Goal: Task Accomplishment & Management: Complete application form

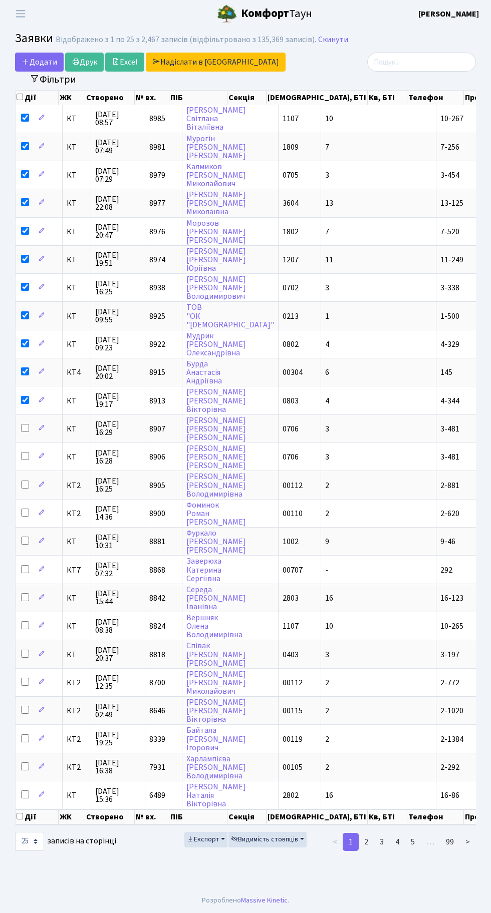
select select "25"
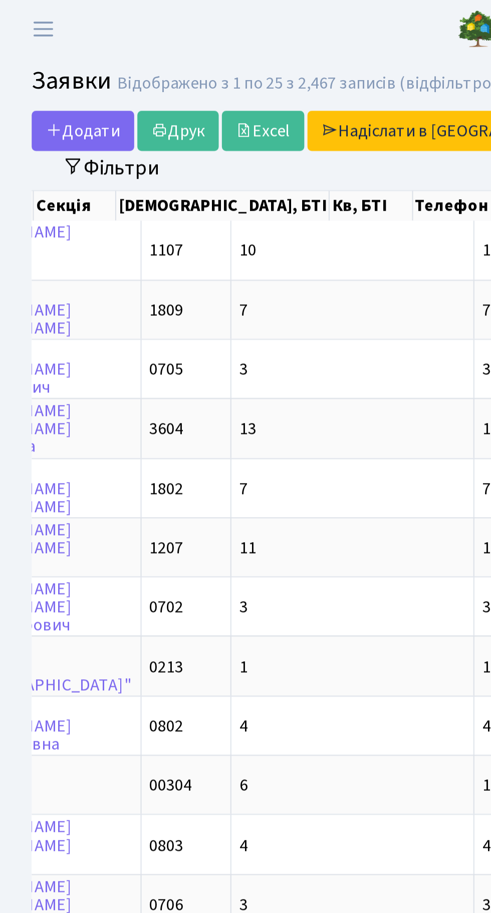
scroll to position [0, 211]
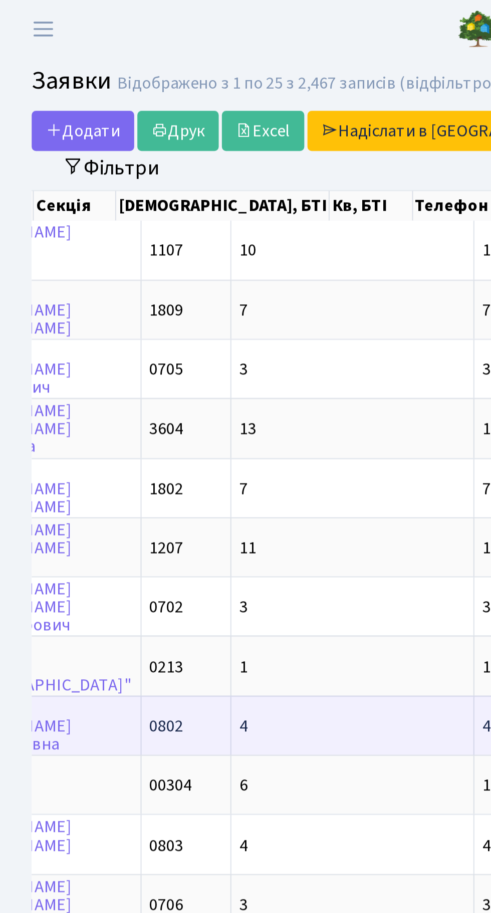
click at [229, 339] on span "4-329" at bounding box center [238, 344] width 19 height 11
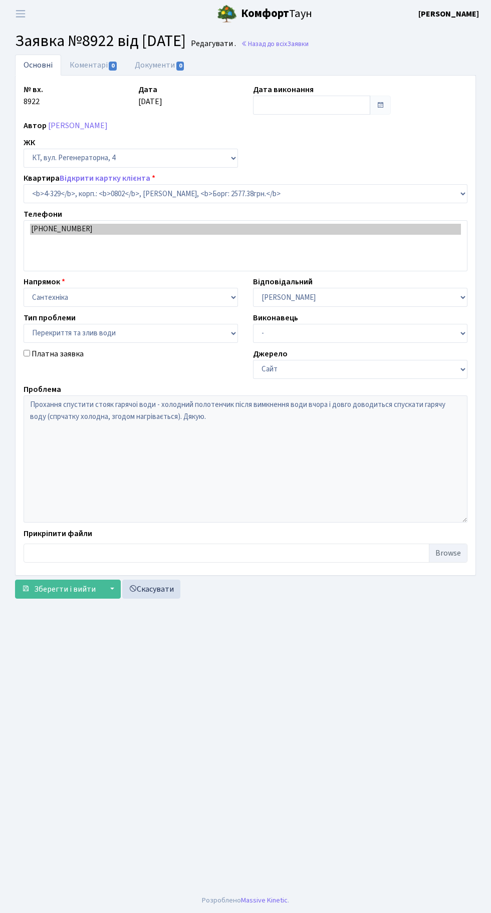
select select "1788"
select select "32"
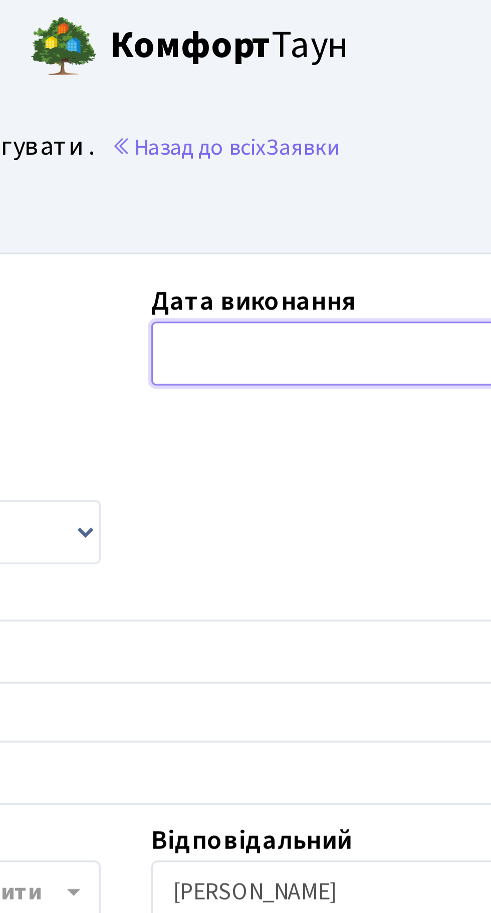
click at [306, 101] on input "text" at bounding box center [311, 105] width 117 height 19
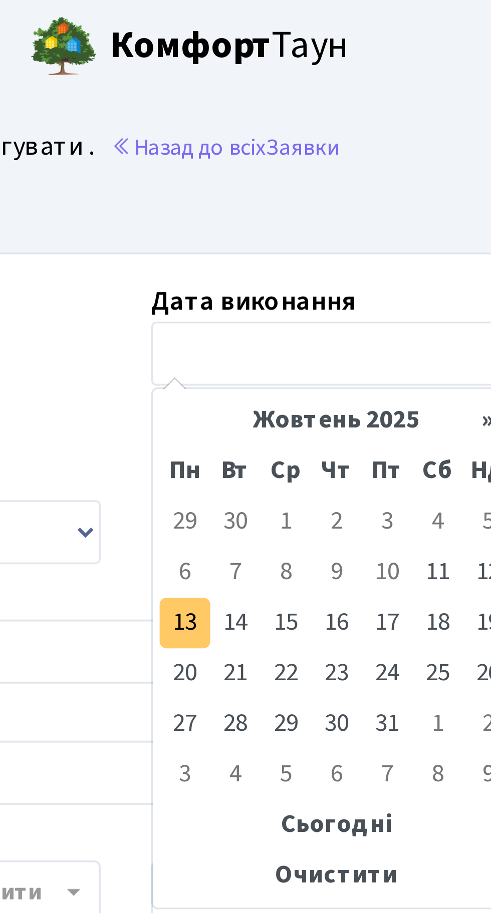
click at [262, 186] on td "13" at bounding box center [262, 185] width 15 height 15
type input "[DATE]"
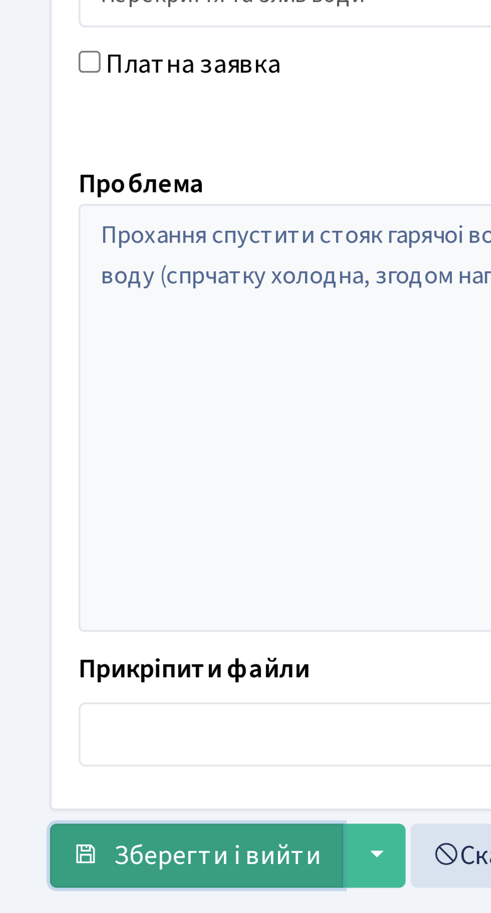
click at [59, 560] on span "Зберегти і вийти" at bounding box center [65, 557] width 62 height 11
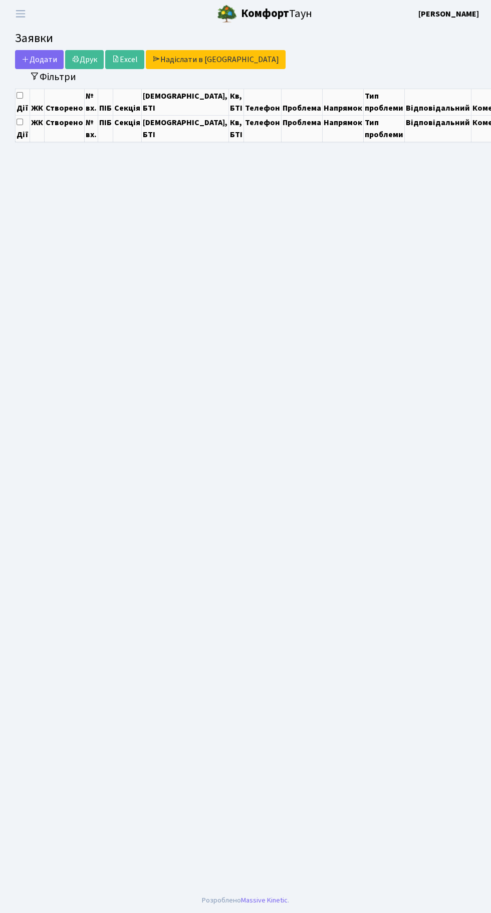
select select "25"
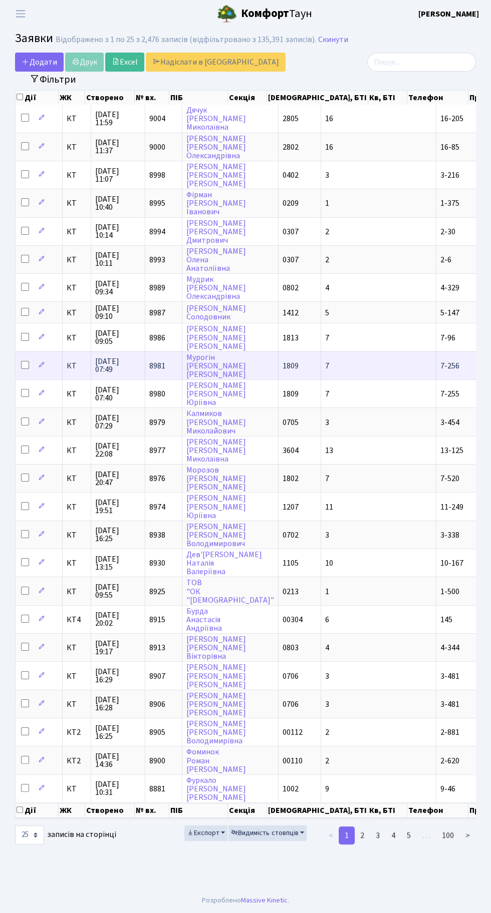
click at [327, 370] on td "7" at bounding box center [378, 365] width 115 height 28
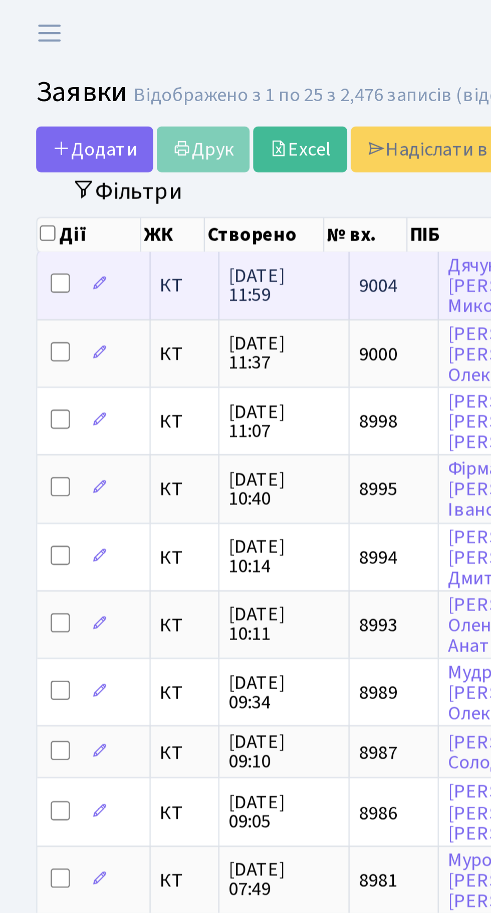
click at [24, 118] on input "checkbox" at bounding box center [25, 118] width 8 height 8
checkbox input "true"
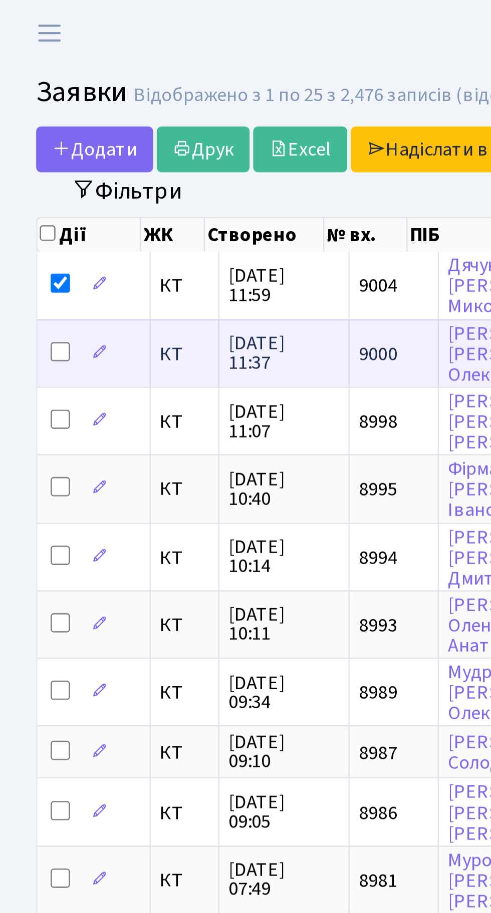
click at [25, 145] on input "checkbox" at bounding box center [25, 146] width 8 height 8
checkbox input "true"
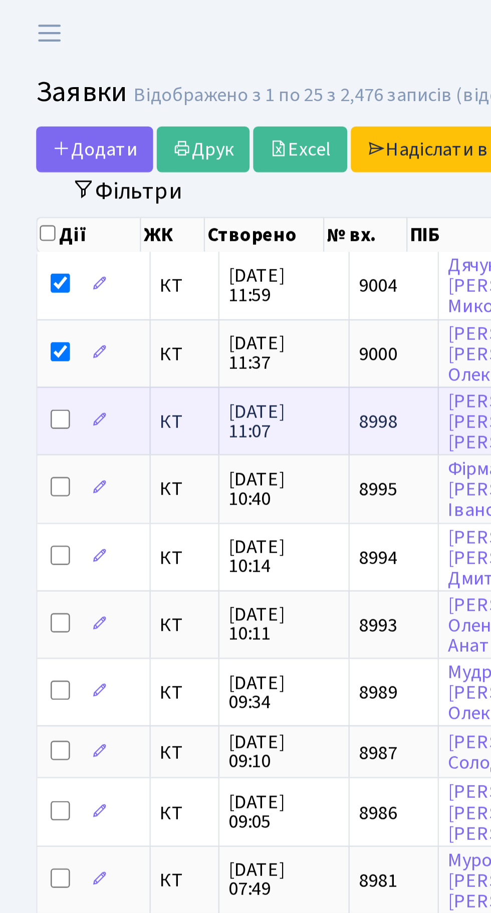
click at [24, 173] on input "checkbox" at bounding box center [25, 174] width 8 height 8
checkbox input "true"
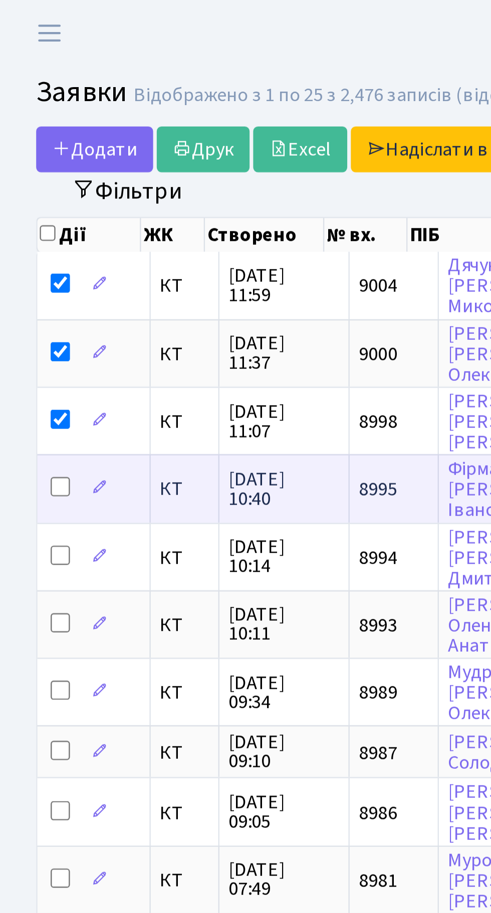
click at [22, 200] on input "checkbox" at bounding box center [25, 202] width 8 height 8
checkbox input "true"
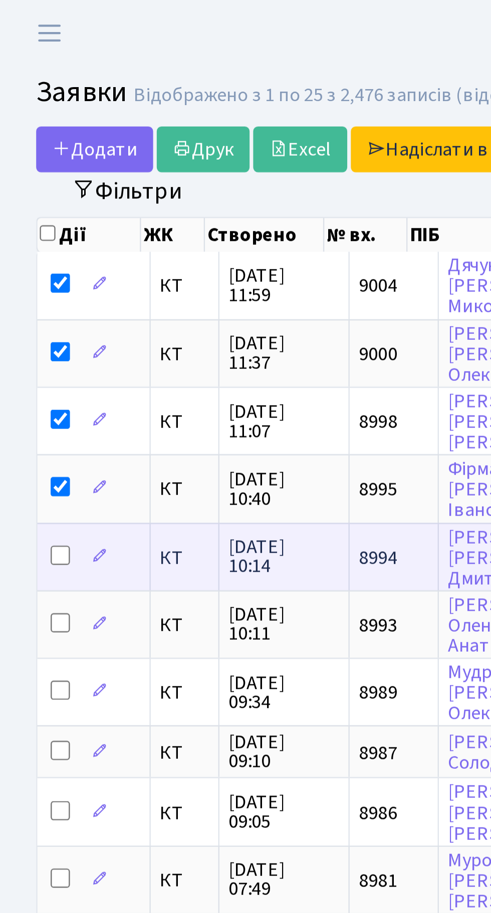
click at [22, 230] on input "checkbox" at bounding box center [25, 231] width 8 height 8
checkbox input "true"
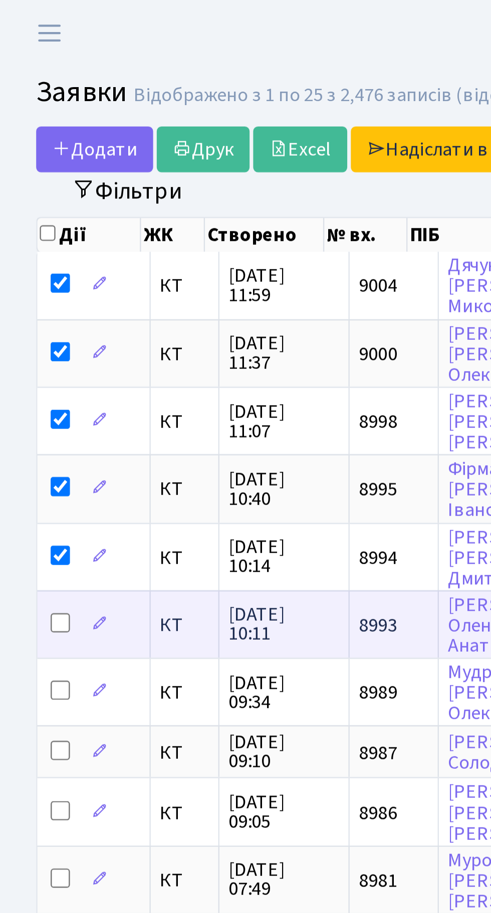
click at [27, 255] on input "checkbox" at bounding box center [25, 259] width 8 height 8
checkbox input "true"
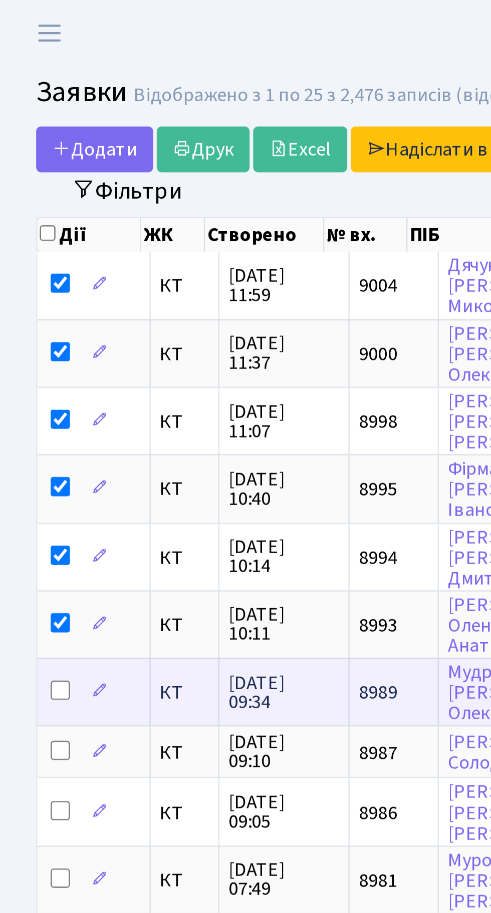
click at [25, 284] on input "checkbox" at bounding box center [25, 287] width 8 height 8
checkbox input "true"
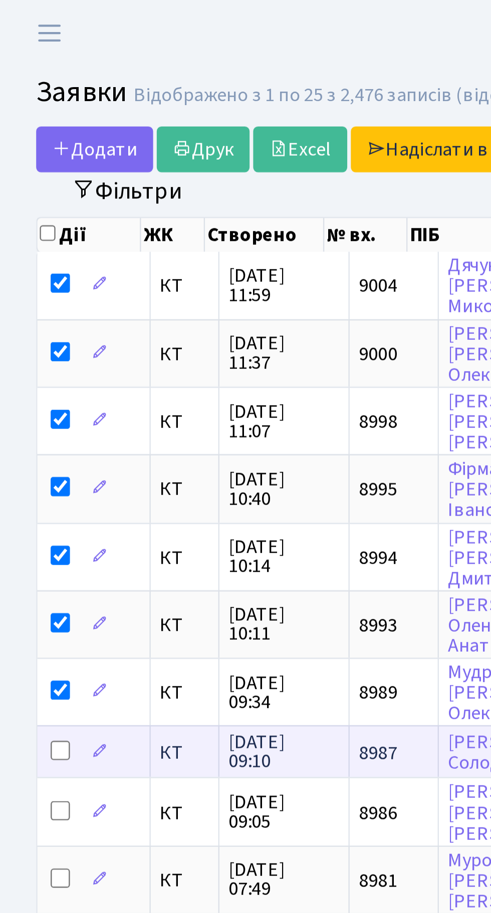
click at [25, 309] on input "checkbox" at bounding box center [25, 312] width 8 height 8
checkbox input "true"
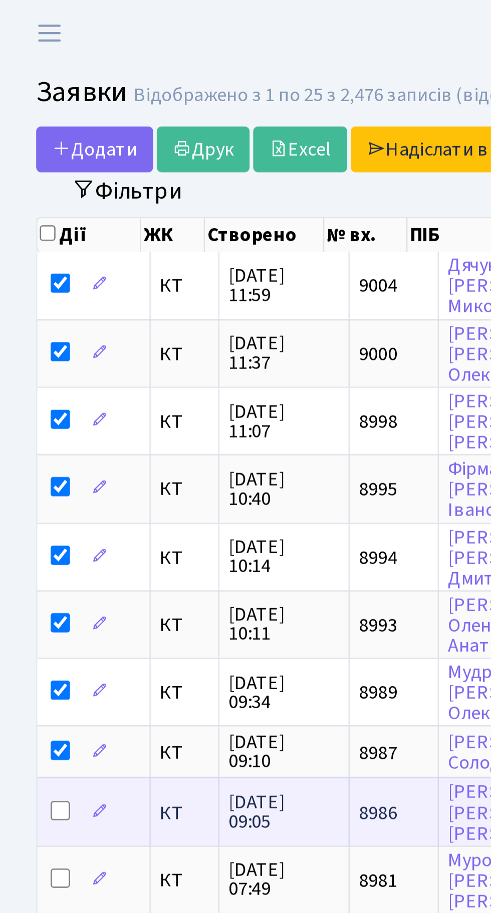
click at [24, 333] on input "checkbox" at bounding box center [25, 337] width 8 height 8
checkbox input "true"
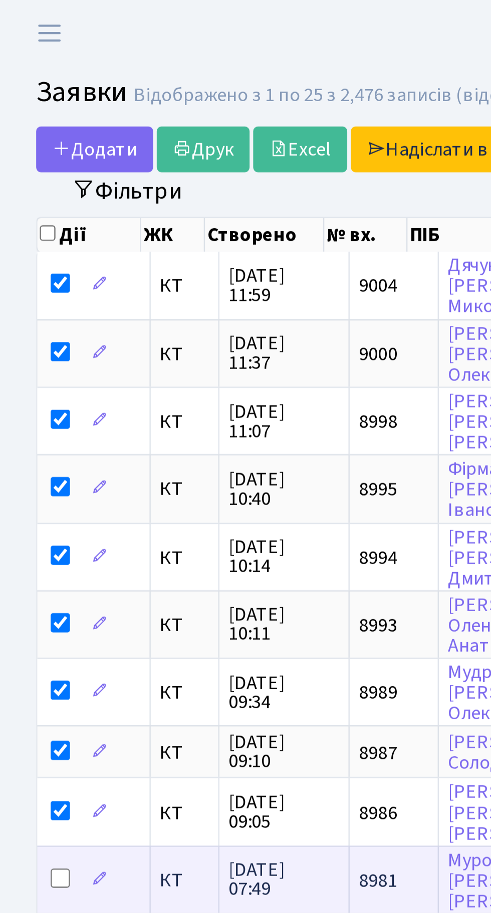
click at [23, 361] on input "checkbox" at bounding box center [25, 365] width 8 height 8
checkbox input "true"
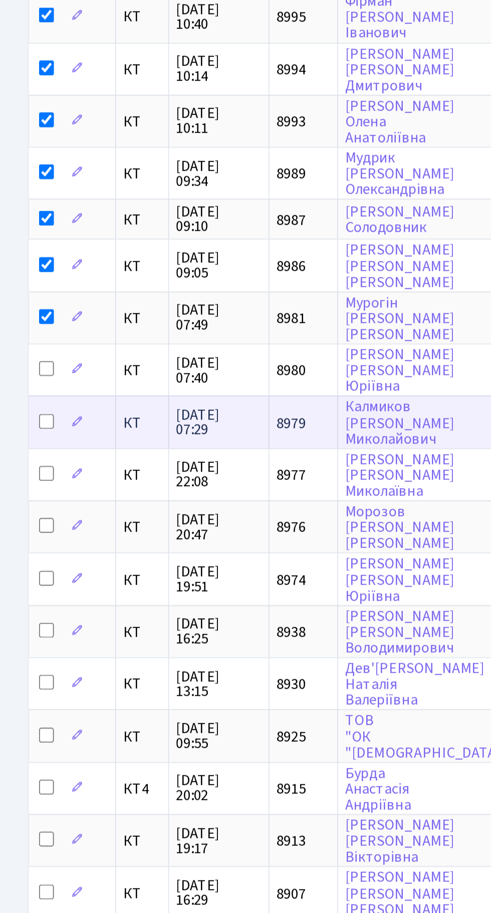
click at [19, 408] on td at bounding box center [39, 422] width 47 height 28
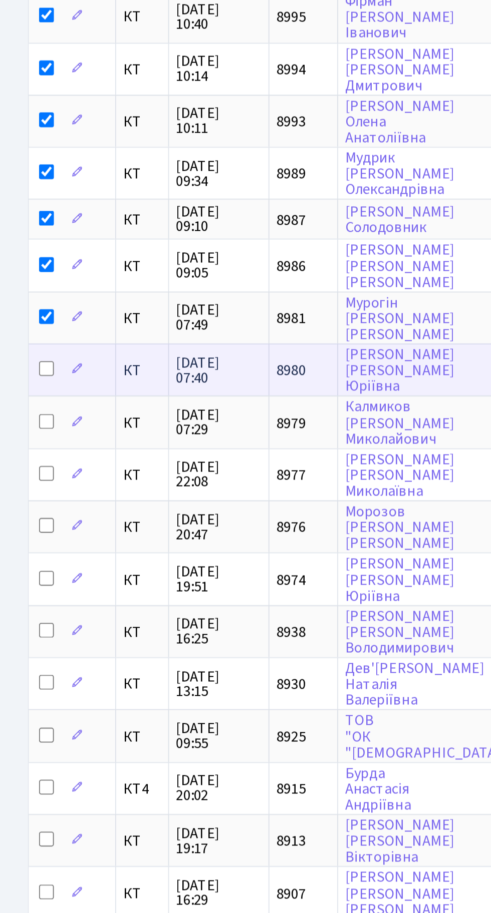
click at [25, 389] on input "checkbox" at bounding box center [25, 393] width 8 height 8
checkbox input "true"
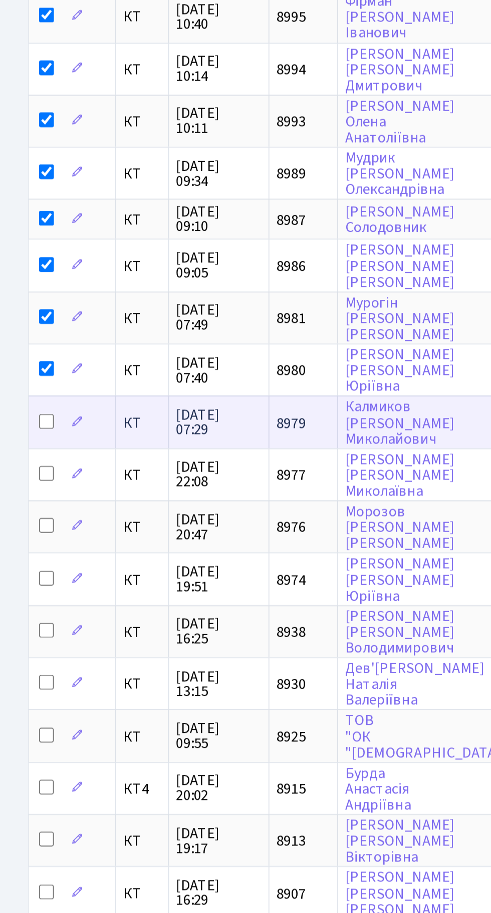
click at [24, 418] on input "checkbox" at bounding box center [25, 422] width 8 height 8
checkbox input "true"
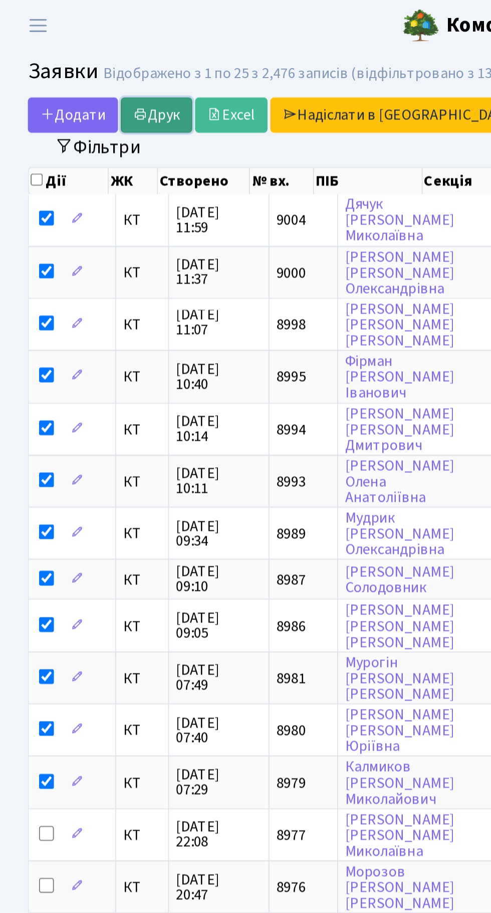
click at [86, 59] on link "Друк" at bounding box center [84, 62] width 39 height 19
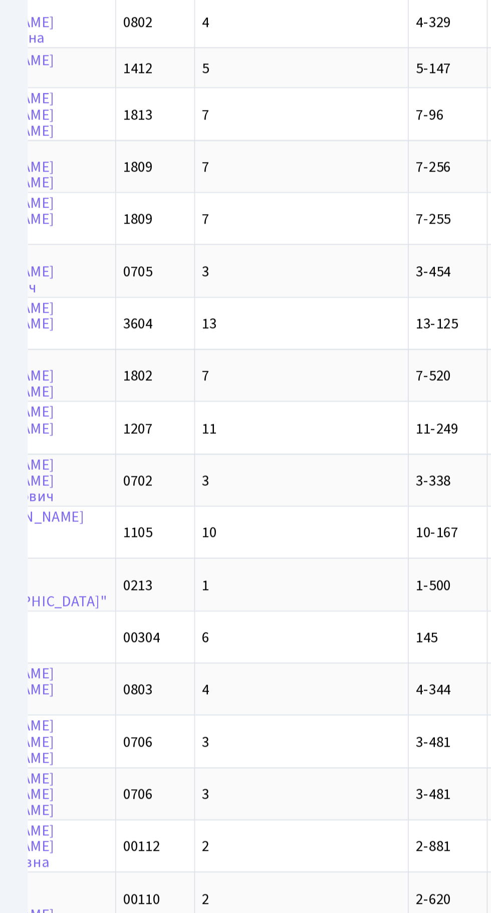
scroll to position [0, 216]
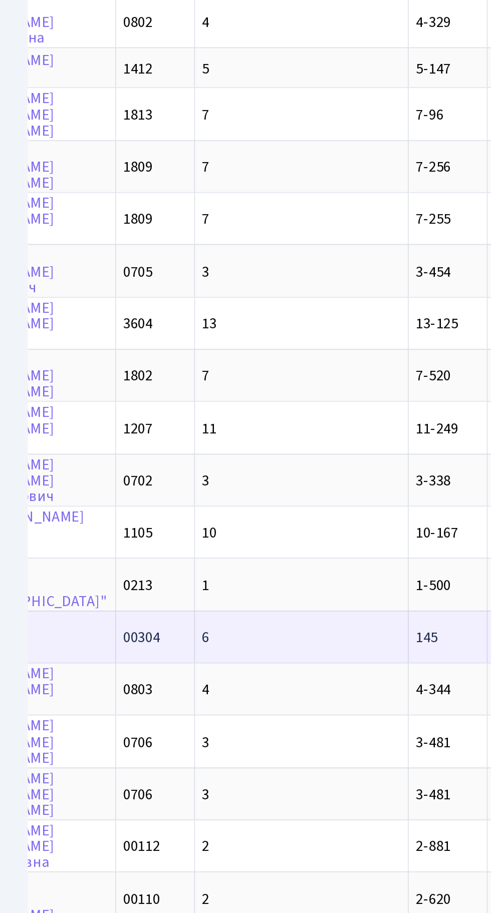
click at [224, 614] on span "145" at bounding box center [230, 619] width 12 height 11
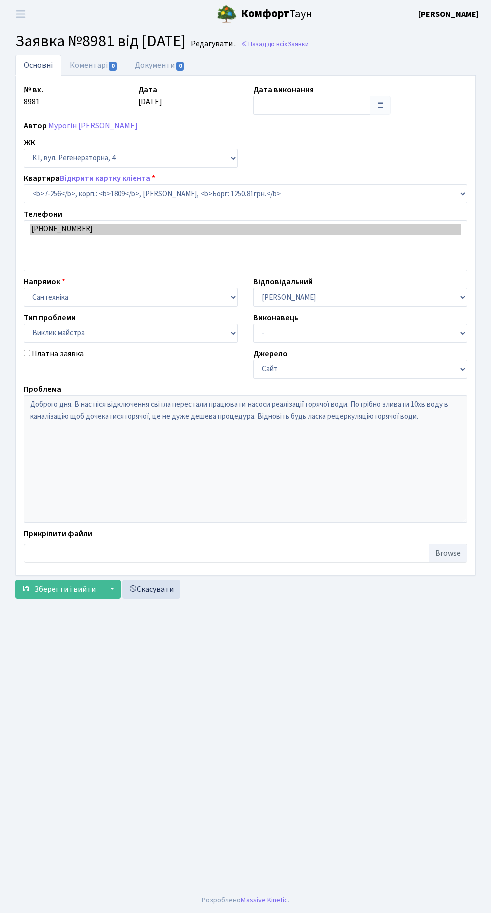
select select "4952"
select select "29"
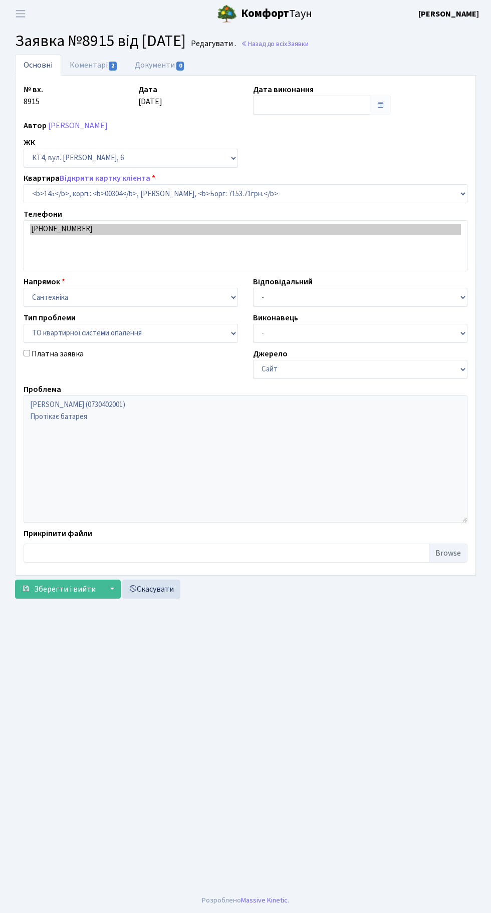
select select "16868"
select select "14"
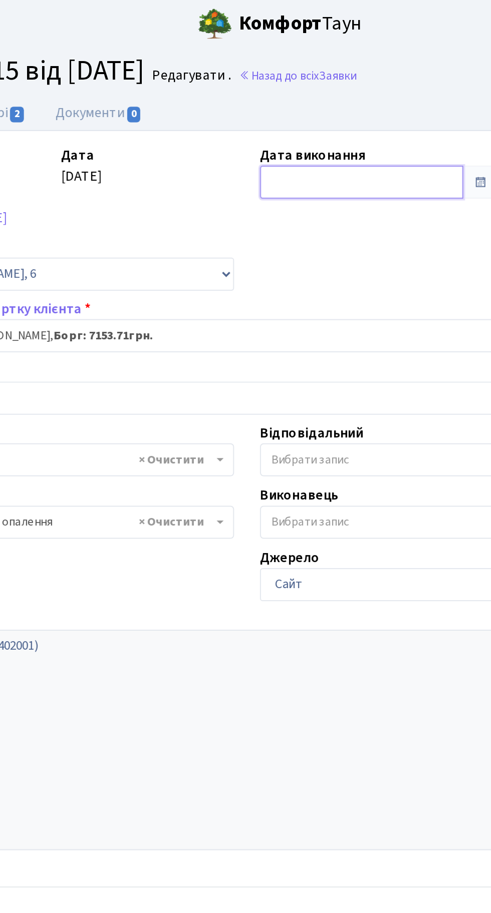
click at [293, 98] on input "text" at bounding box center [311, 105] width 117 height 19
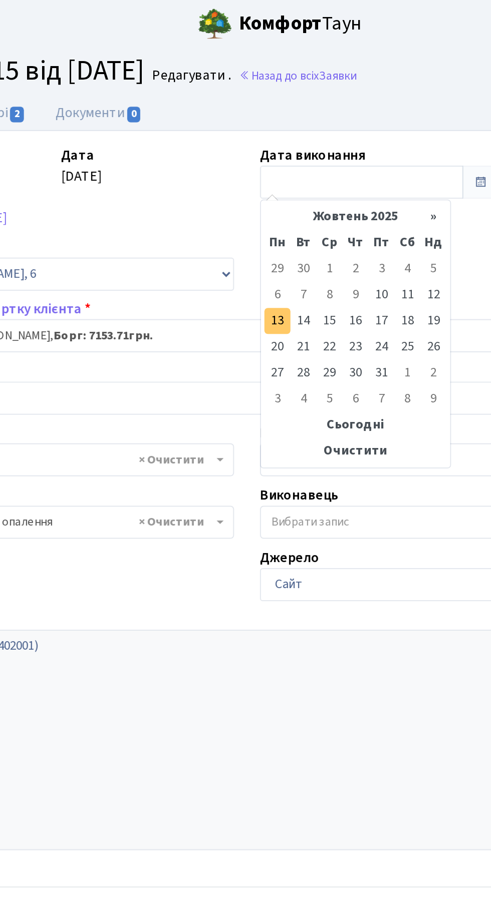
click at [264, 185] on td "13" at bounding box center [262, 185] width 15 height 15
type input "[DATE]"
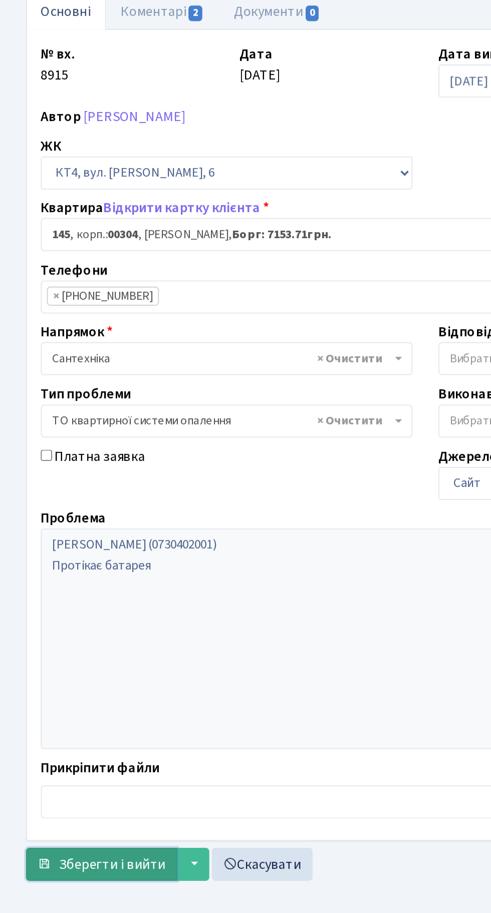
click at [66, 550] on button "Зберегти і вийти" at bounding box center [58, 557] width 87 height 19
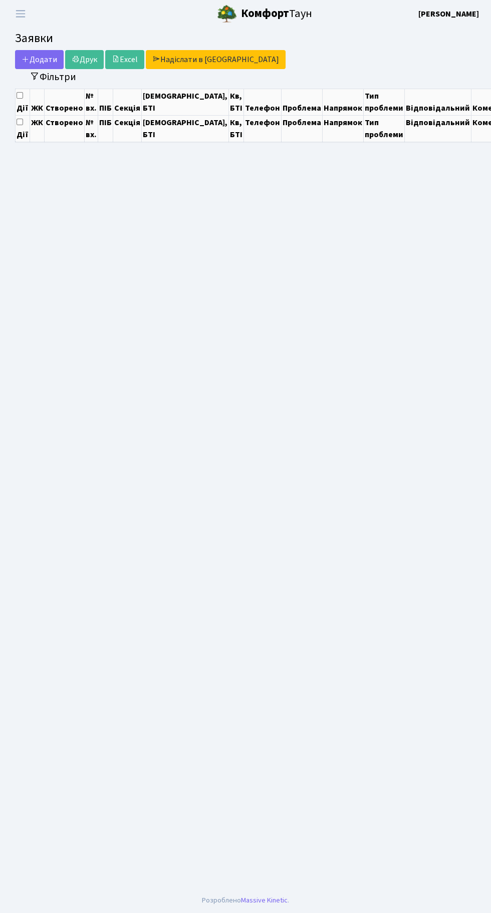
select select "25"
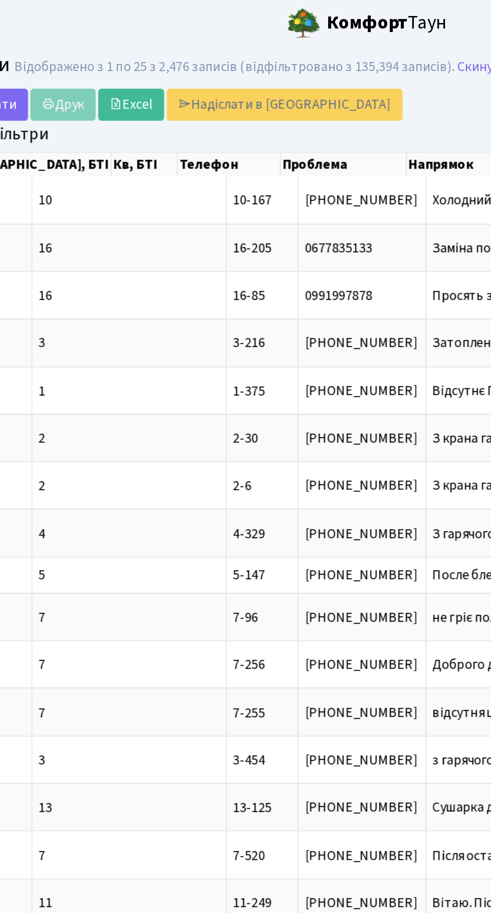
scroll to position [0, 177]
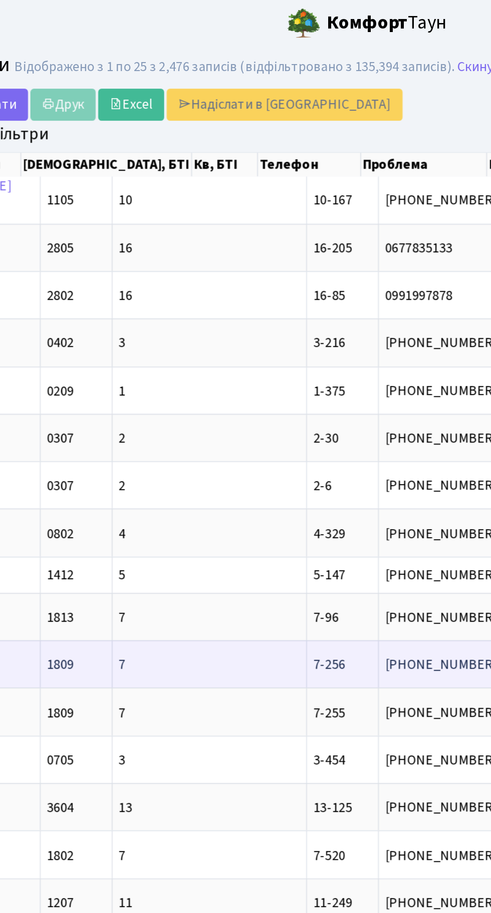
click at [347, 393] on td "Доброго дня. В[...]" at bounding box center [388, 393] width 82 height 28
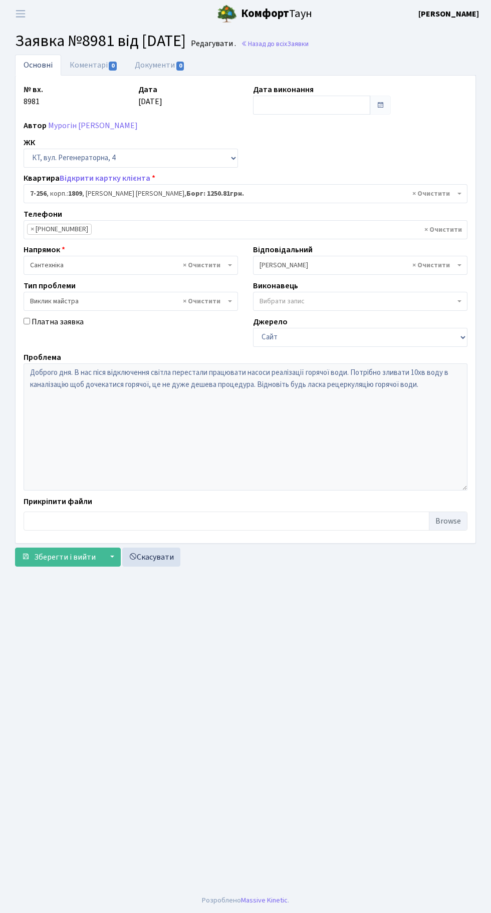
select select "4952"
select select "29"
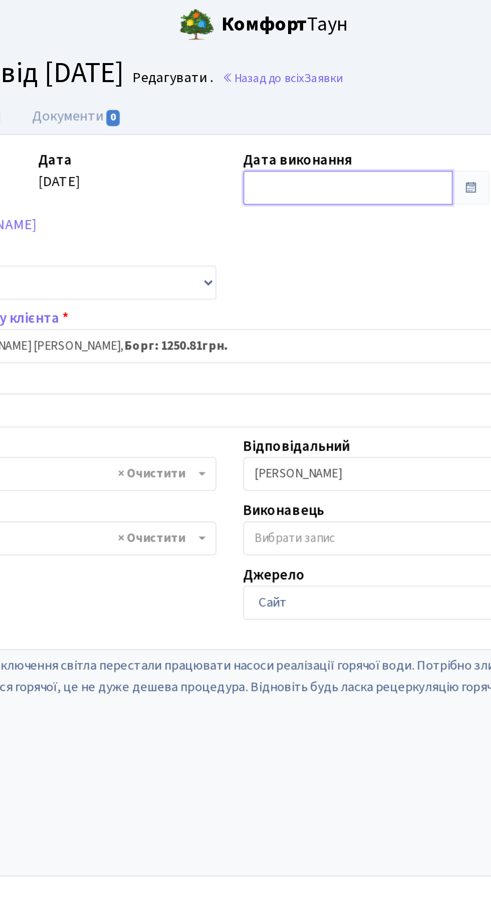
click at [289, 101] on input "text" at bounding box center [311, 105] width 117 height 19
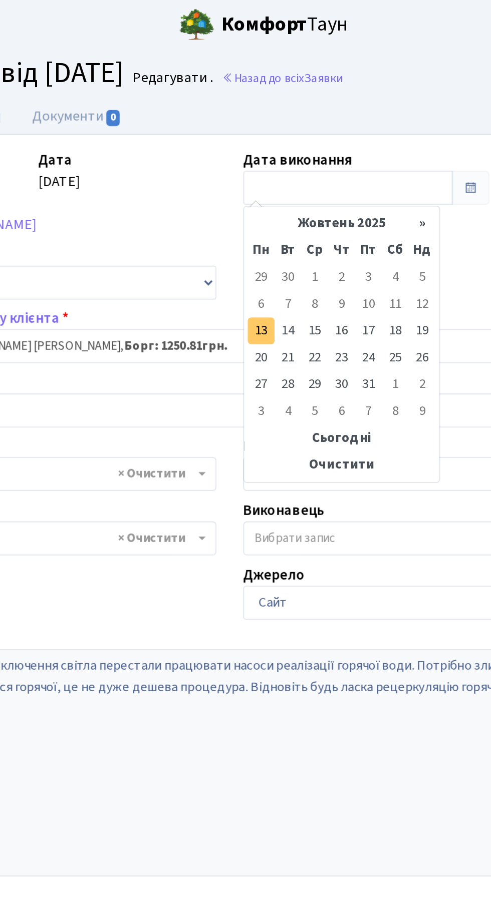
click at [263, 184] on td "13" at bounding box center [262, 185] width 15 height 15
type input "[DATE]"
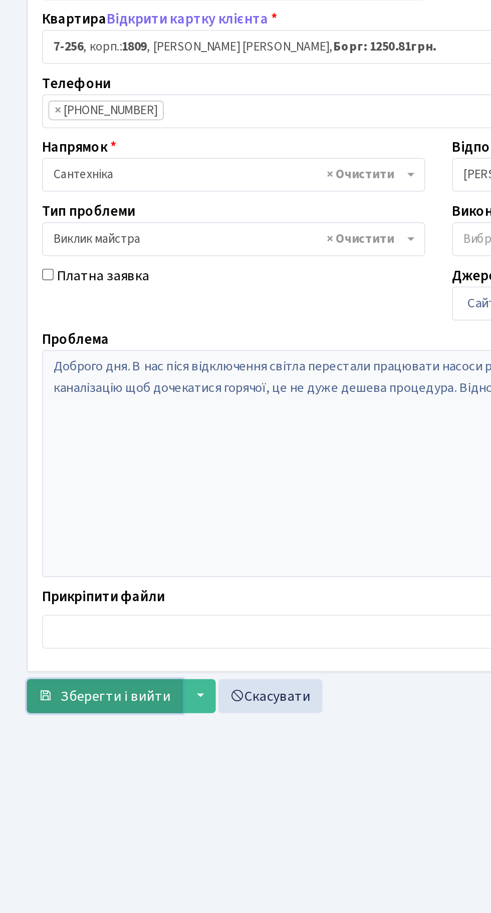
click at [57, 549] on button "Зберегти і вийти" at bounding box center [58, 557] width 87 height 19
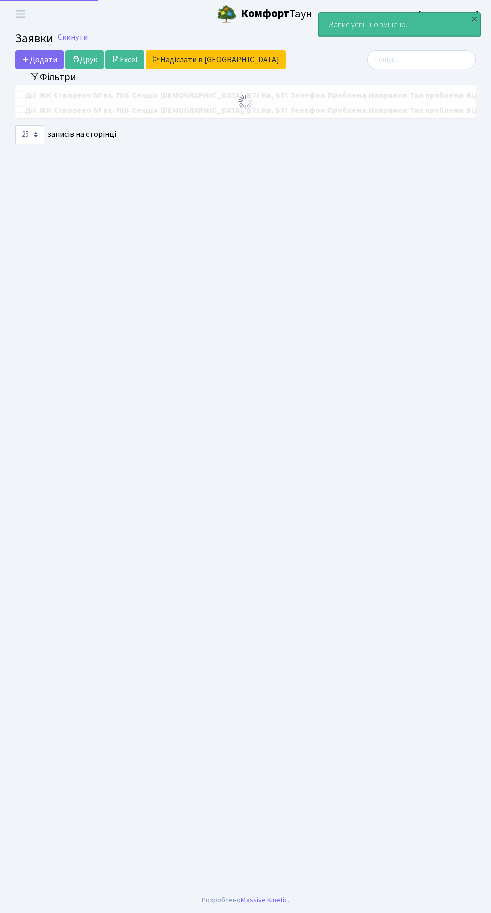
select select "25"
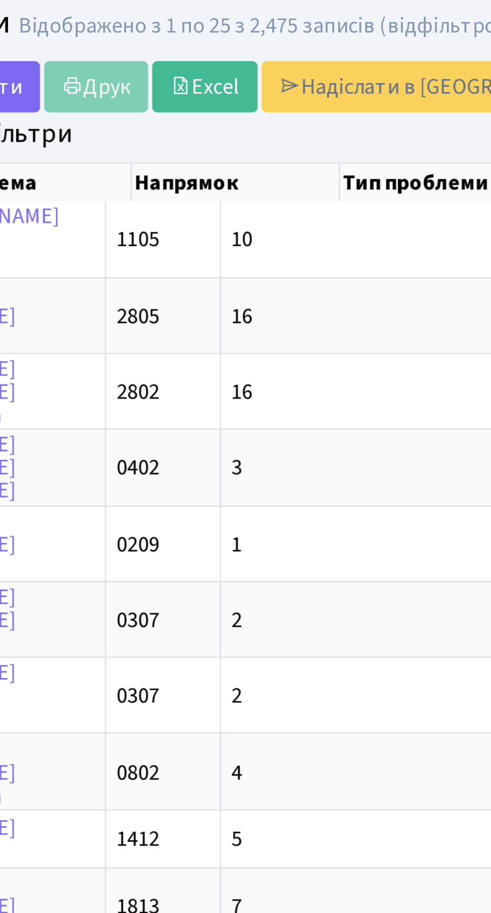
scroll to position [0, 190]
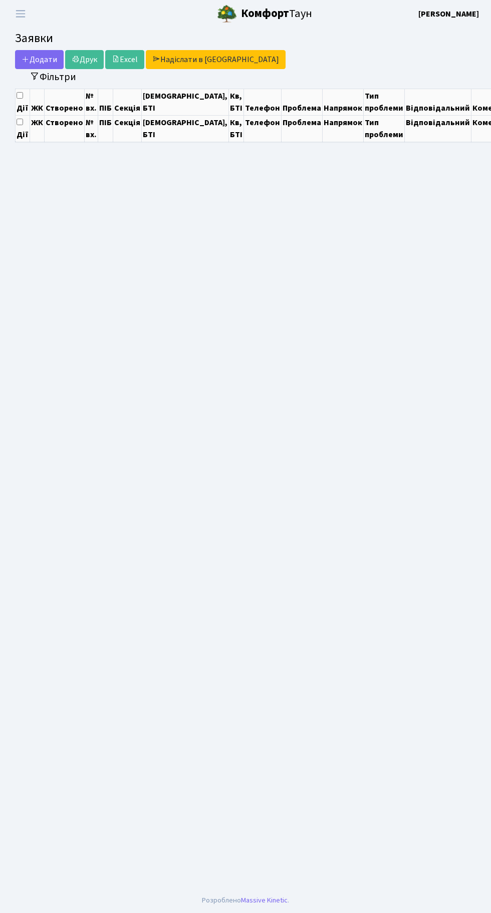
select select "25"
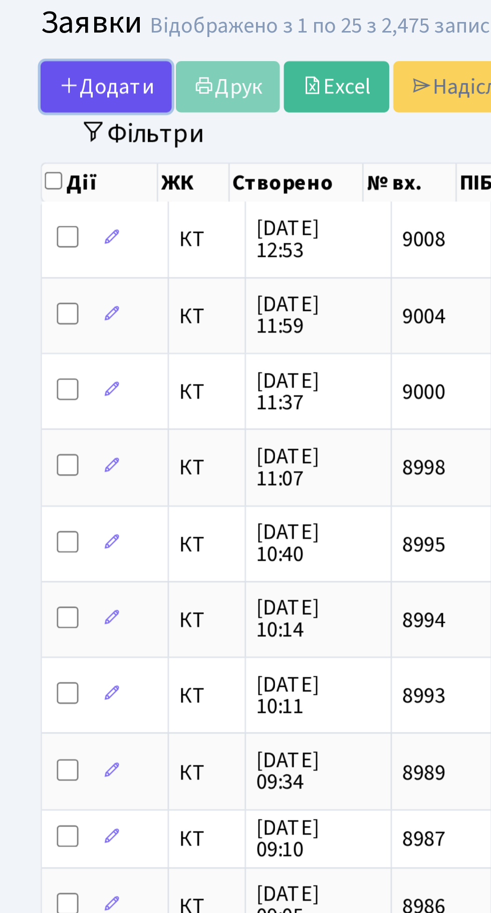
click at [41, 59] on span "Додати" at bounding box center [40, 62] width 36 height 11
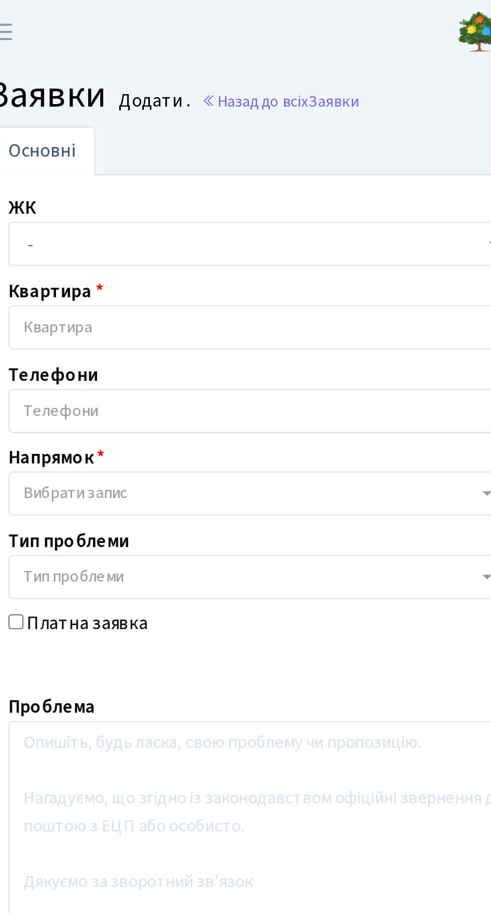
click at [131, 137] on span "Квартира" at bounding box center [242, 141] width 425 height 10
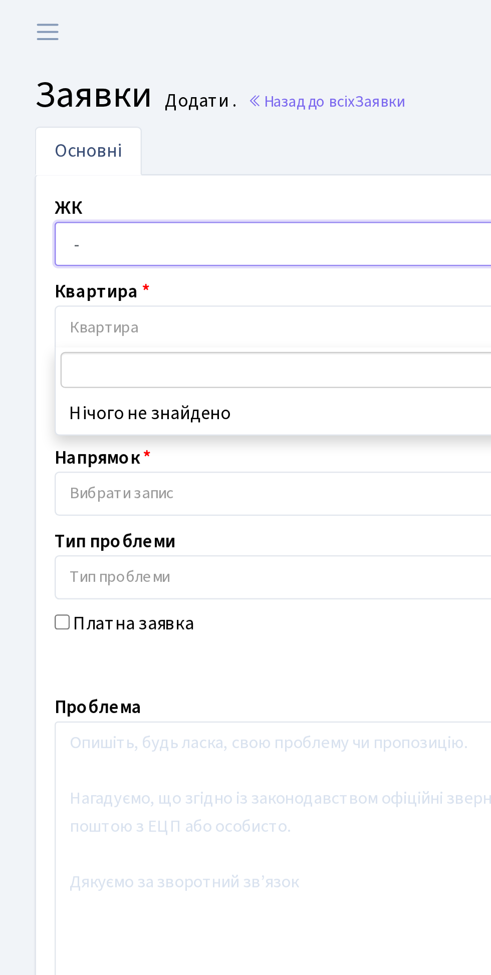
click at [141, 102] on select "- КТ, вул. Регенераторна, 4 КТ2, просп. [STREET_ADDRESS] [STREET_ADDRESS] [PERS…" at bounding box center [131, 105] width 214 height 19
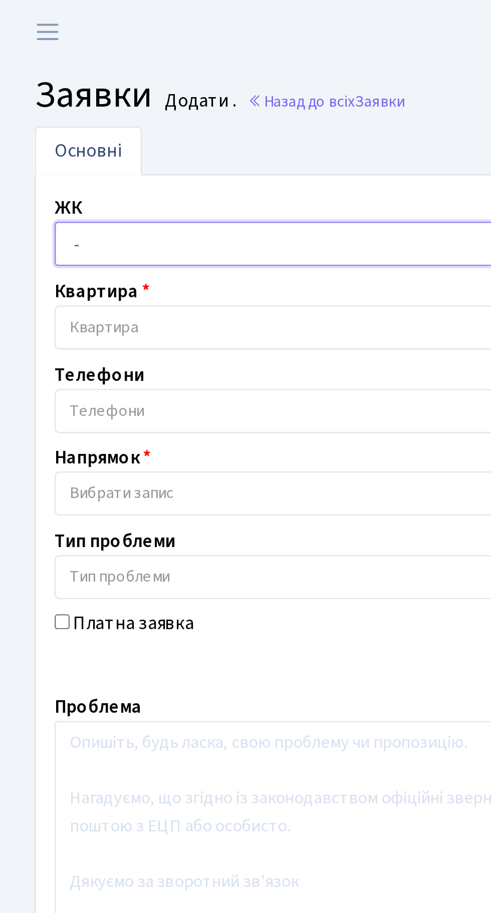
select select "271"
select select
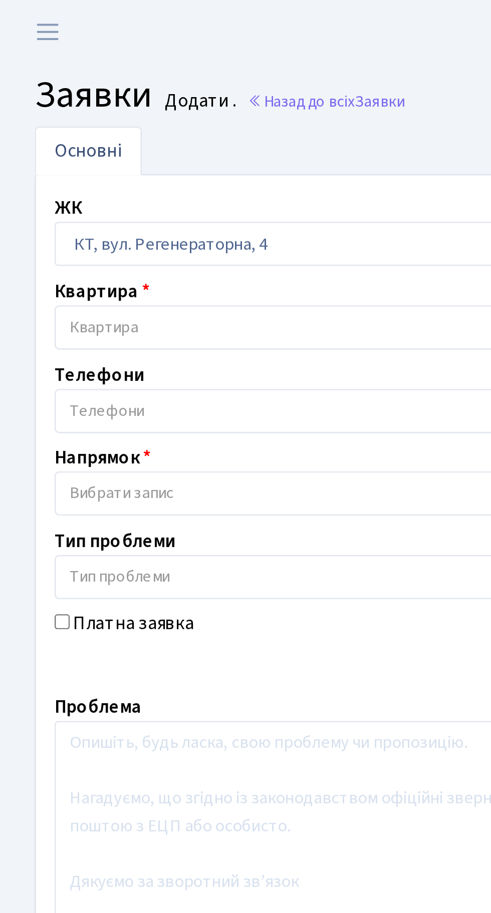
click at [113, 140] on span "Квартира" at bounding box center [242, 141] width 425 height 10
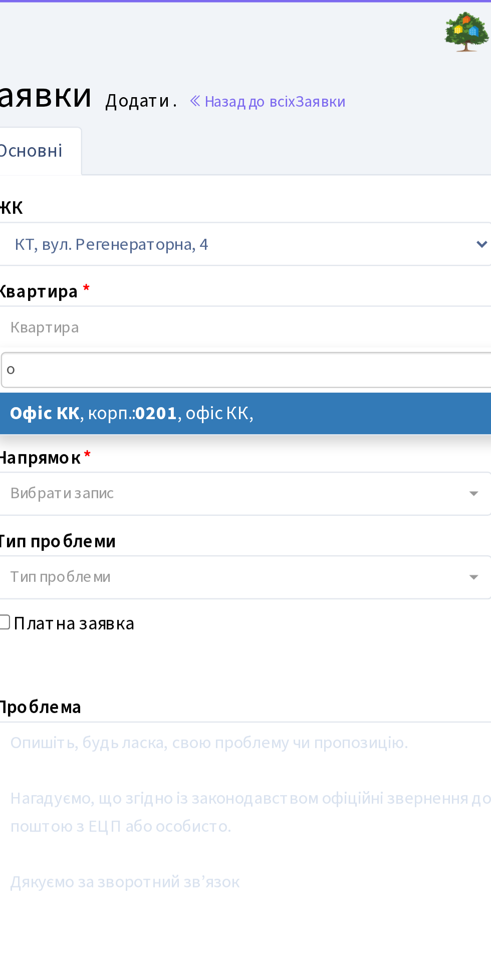
type input "оф"
select select
select select "4"
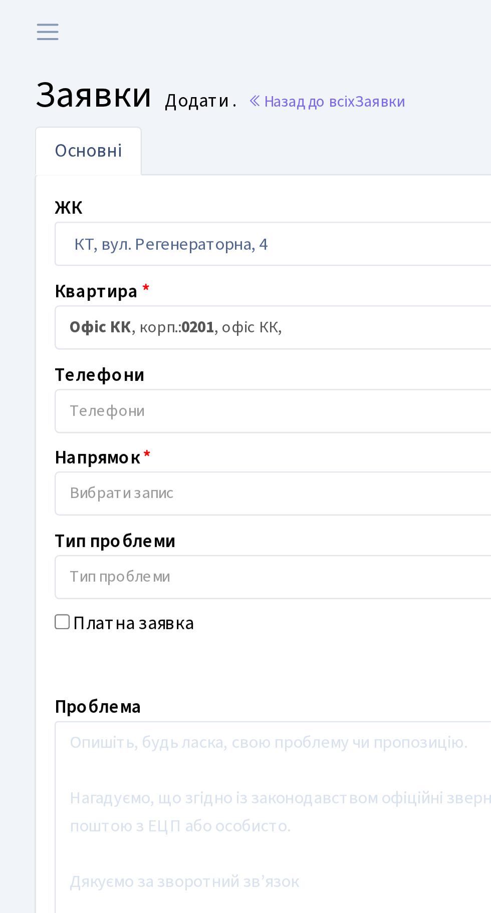
click at [126, 209] on span "Вибрати запис" at bounding box center [127, 213] width 195 height 10
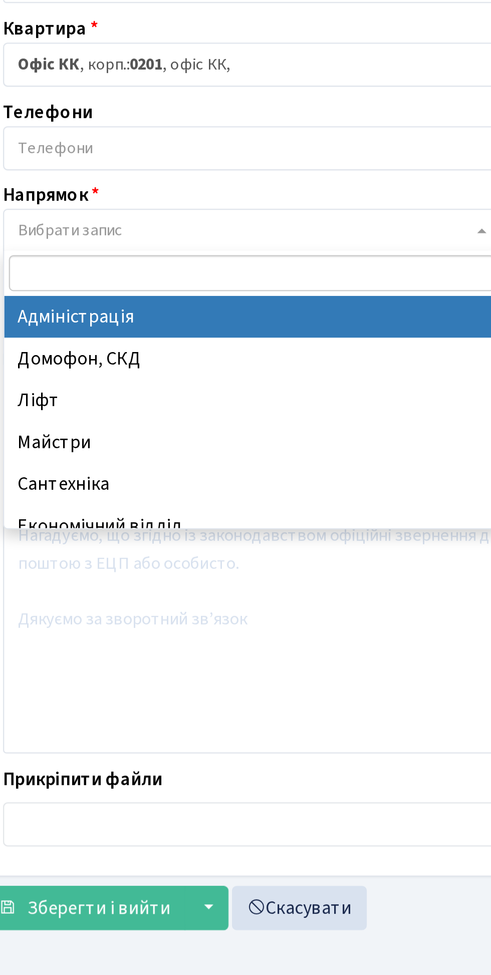
click at [180, 206] on span "Вибрати запис" at bounding box center [131, 212] width 214 height 19
